Goal: Entertainment & Leisure: Consume media (video, audio)

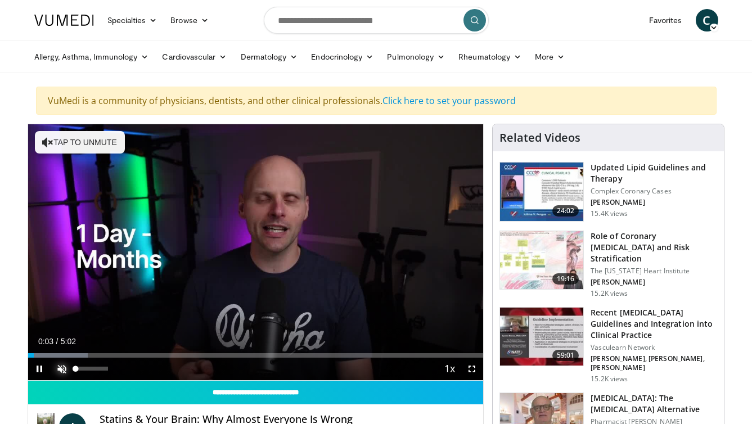
click at [66, 368] on span "Video Player" at bounding box center [62, 369] width 22 height 22
